Goal: Task Accomplishment & Management: Complete application form

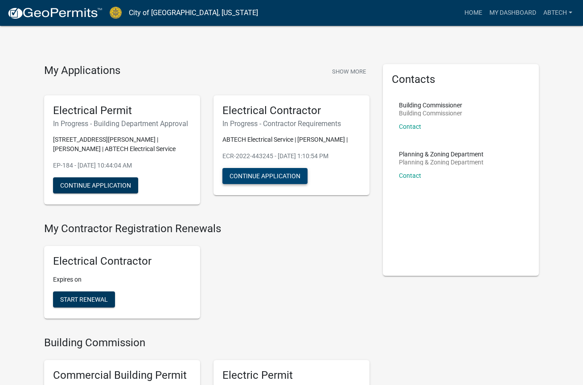
click at [282, 176] on button "Continue Application" at bounding box center [264, 176] width 85 height 16
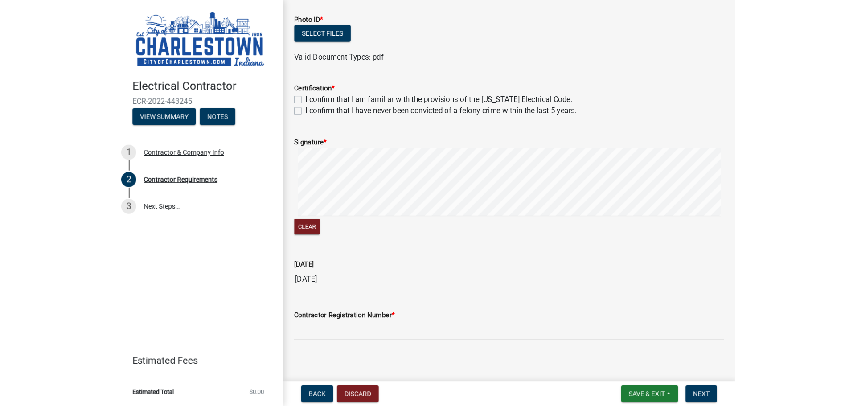
scroll to position [169, 0]
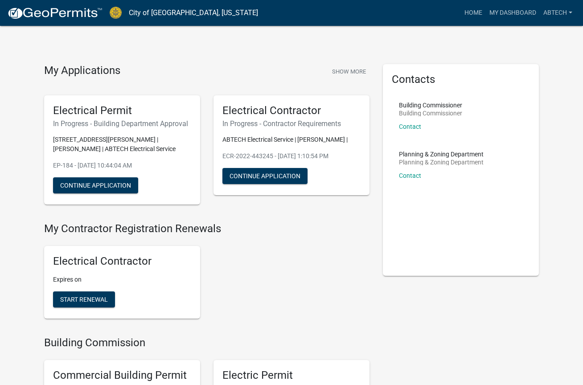
click at [69, 16] on img at bounding box center [54, 13] width 95 height 13
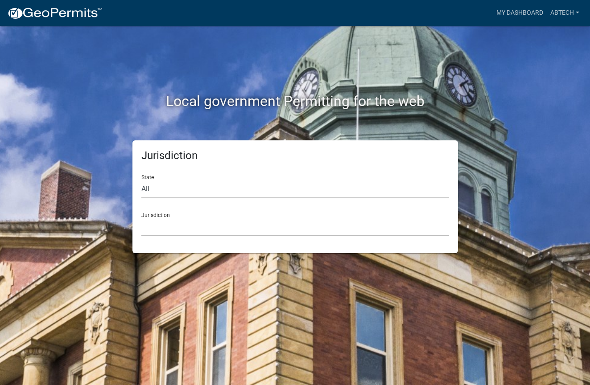
click at [199, 189] on select "All Colorado Georgia Indiana Iowa Kansas Minnesota Ohio South Carolina Wisconsin" at bounding box center [295, 189] width 308 height 18
click at [141, 180] on select "All Colorado Georgia Indiana Iowa Kansas Minnesota Ohio South Carolina Wisconsin" at bounding box center [295, 189] width 308 height 18
click at [150, 186] on select "All Colorado Georgia Indiana Iowa Kansas Minnesota Ohio South Carolina Wisconsin" at bounding box center [295, 189] width 308 height 18
select select "Indiana"
click at [141, 180] on select "All Colorado Georgia Indiana Iowa Kansas Minnesota Ohio South Carolina Wisconsin" at bounding box center [295, 189] width 308 height 18
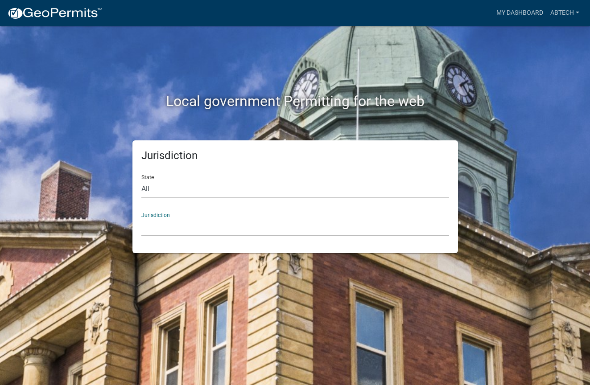
click at [174, 230] on select "City of Charlestown, Indiana City of Jeffersonville, Indiana City of Logansport…" at bounding box center [295, 227] width 308 height 18
